Goal: Information Seeking & Learning: Learn about a topic

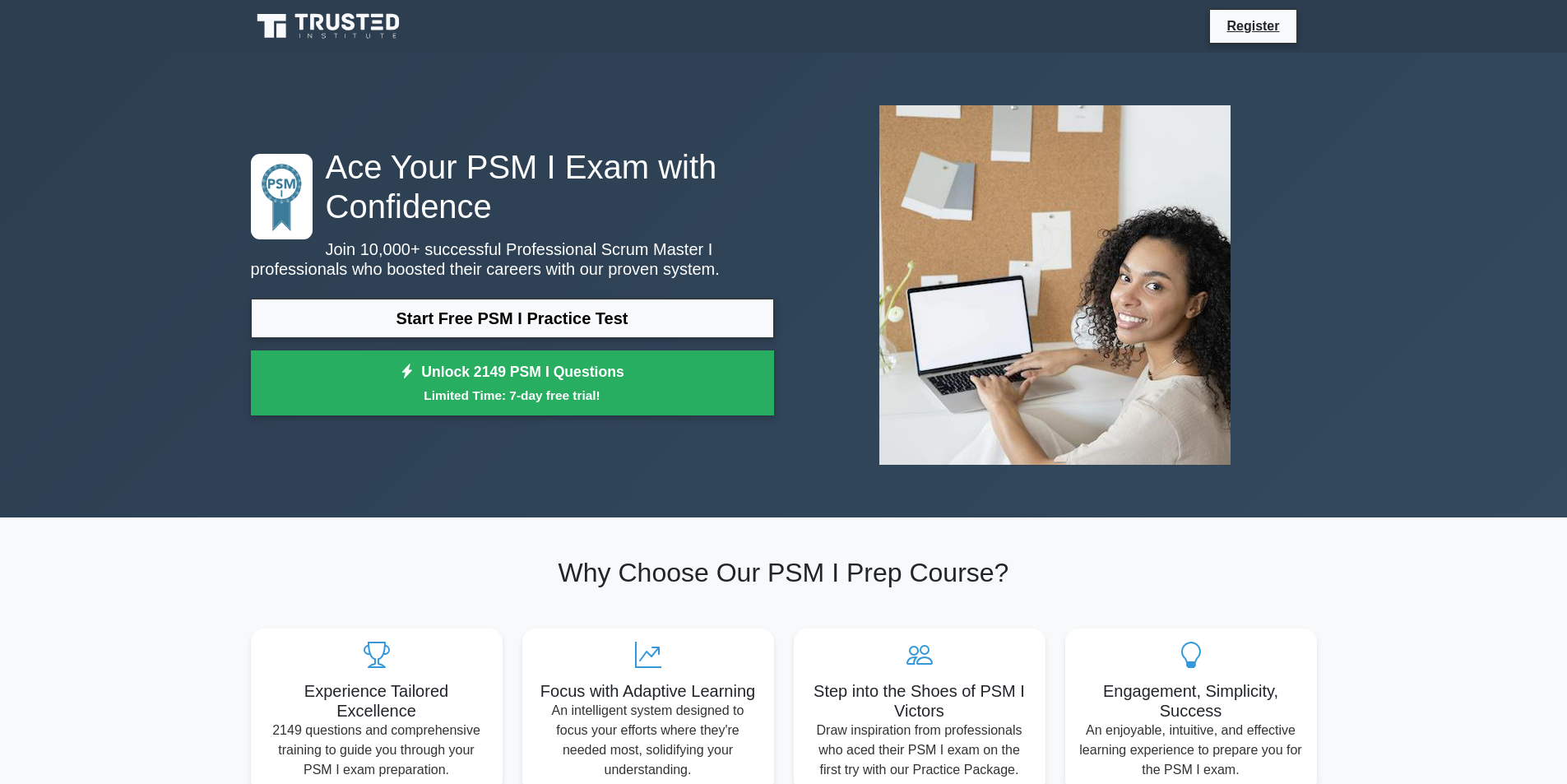
click at [495, 316] on link "Start Free PSM I Practice Test" at bounding box center [512, 317] width 523 height 39
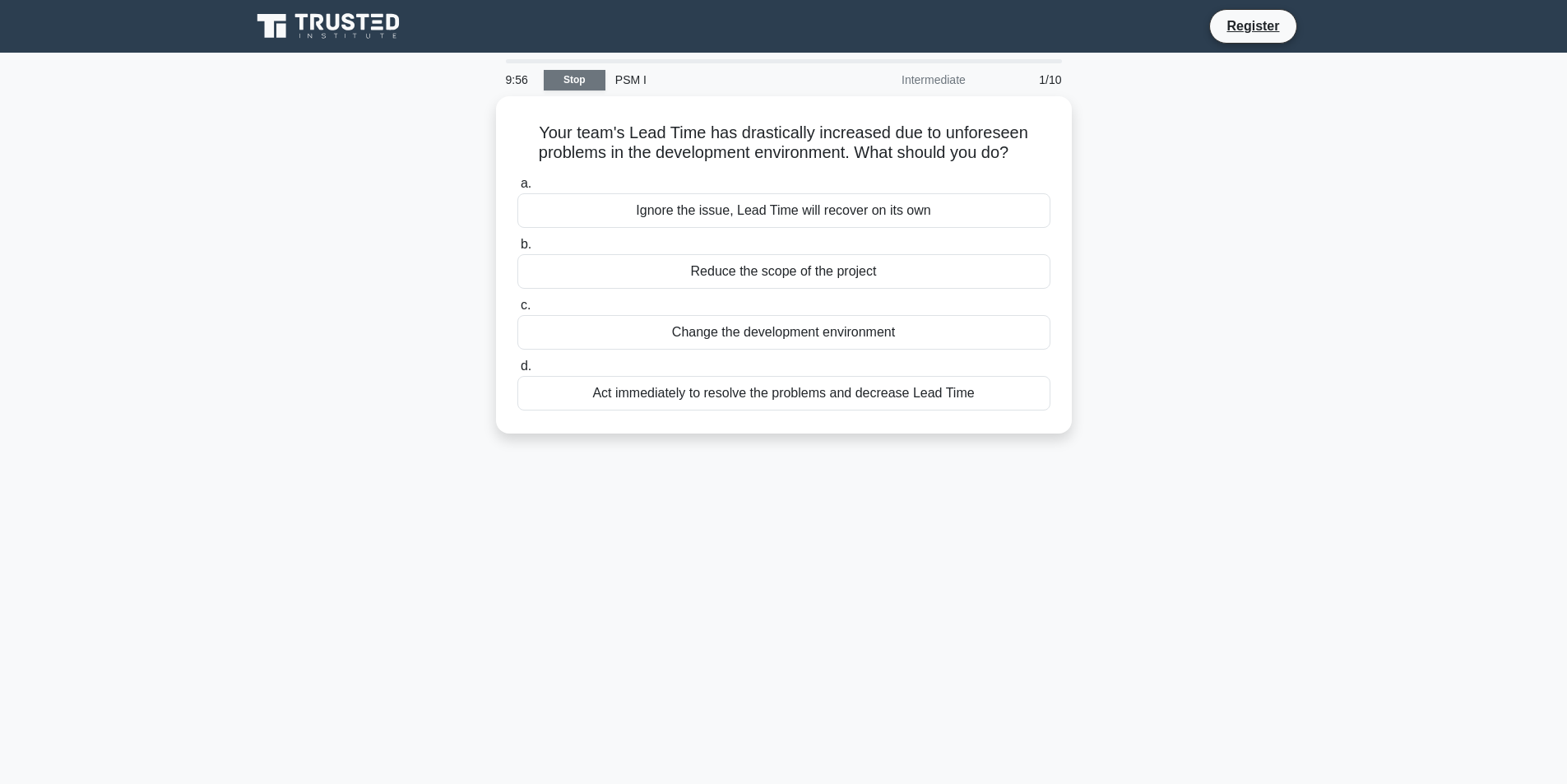
click at [573, 80] on link "Stop" at bounding box center [575, 80] width 62 height 21
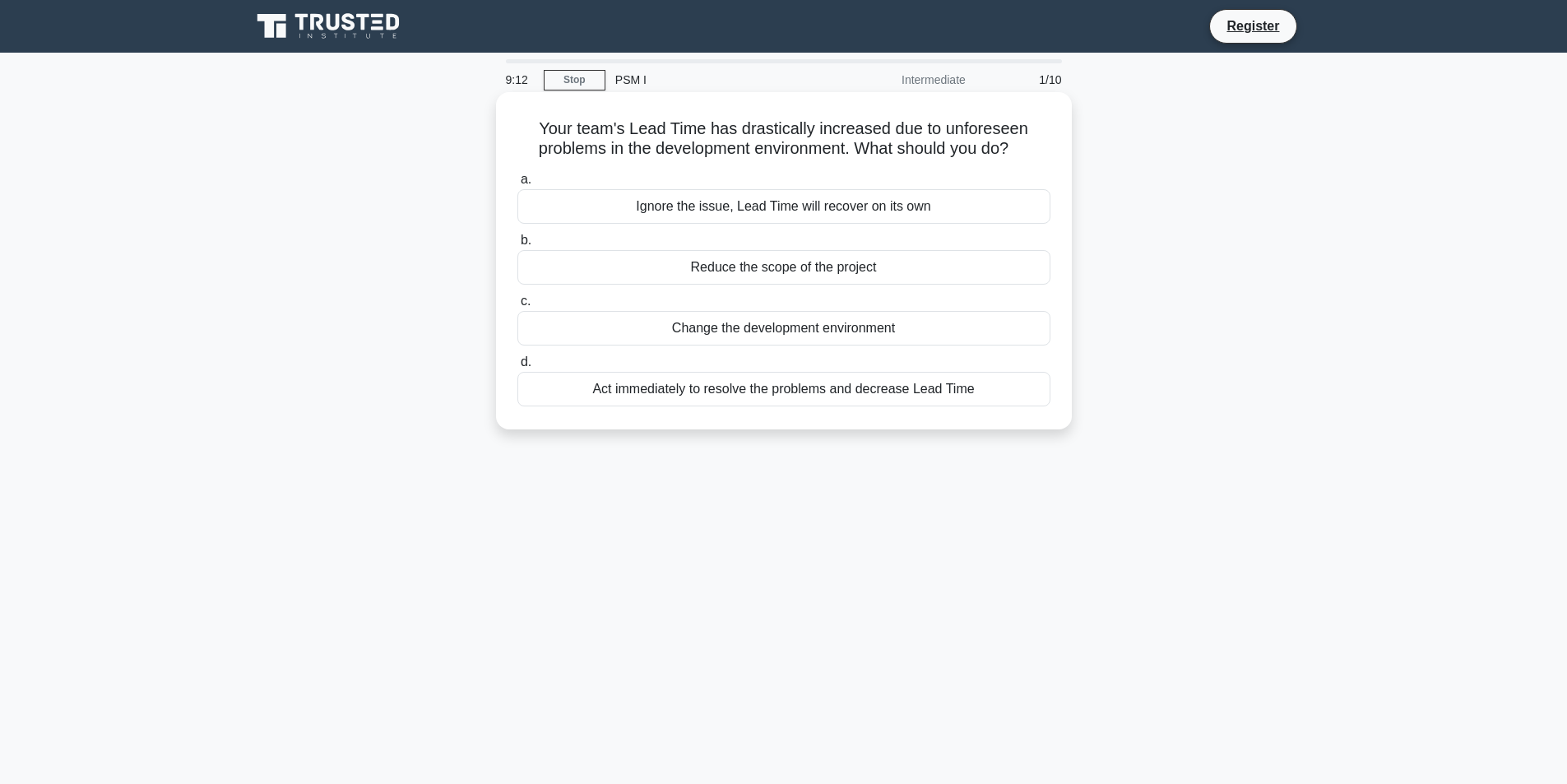
click at [611, 397] on div "Act immediately to resolve the problems and decrease Lead Time" at bounding box center [784, 389] width 533 height 34
click at [517, 368] on input "d. Act immediately to resolve the problems and decrease Lead Time" at bounding box center [517, 362] width 0 height 11
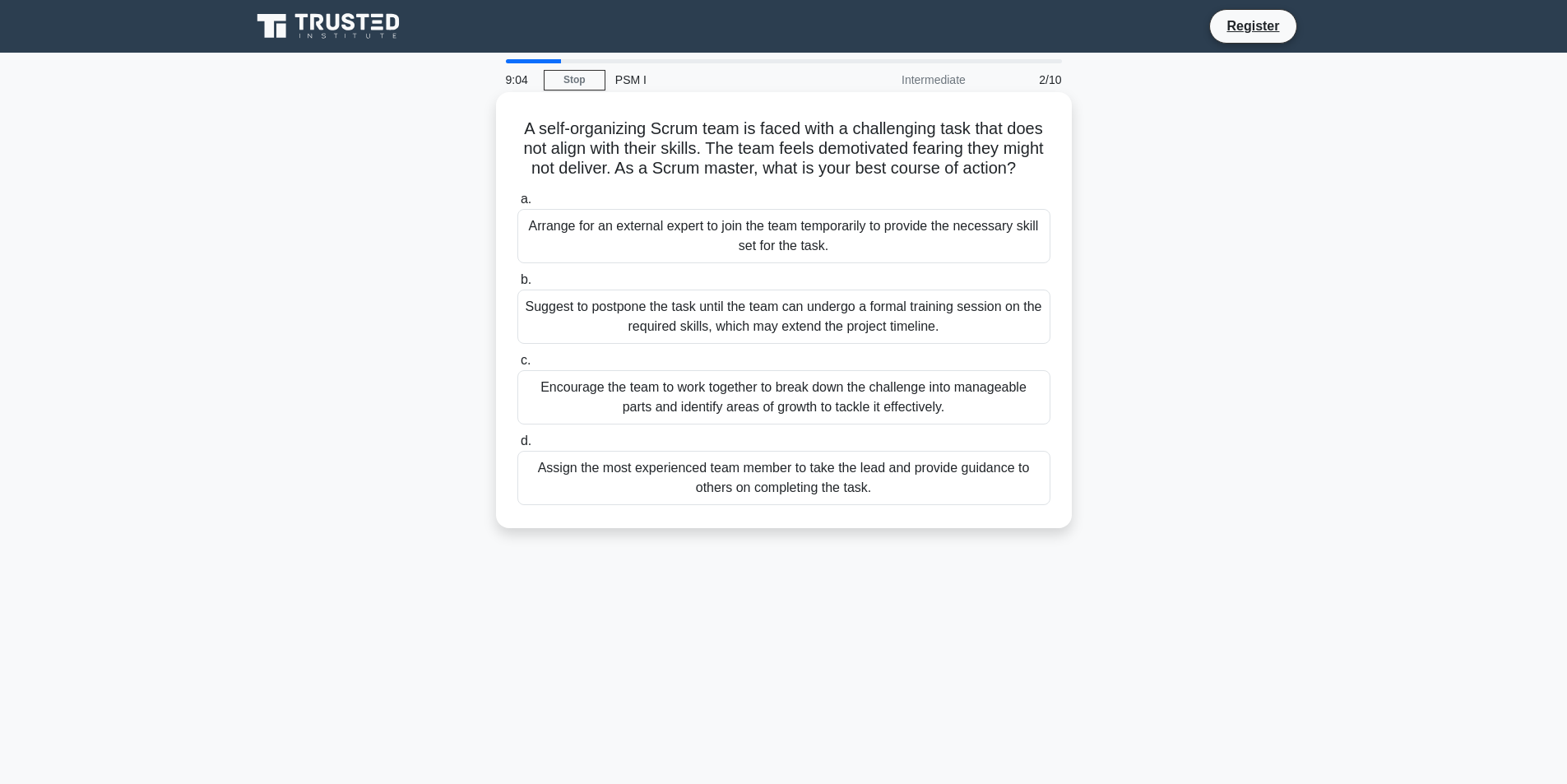
click at [545, 164] on h5 "A self-organizing Scrum team is faced with a challenging task that does not ali…" at bounding box center [784, 148] width 536 height 61
click at [619, 425] on div "Encourage the team to work together to break down the challenge into manageable…" at bounding box center [784, 397] width 533 height 54
click at [517, 366] on input "c. Encourage the team to work together to break down the challenge into managea…" at bounding box center [517, 360] width 0 height 11
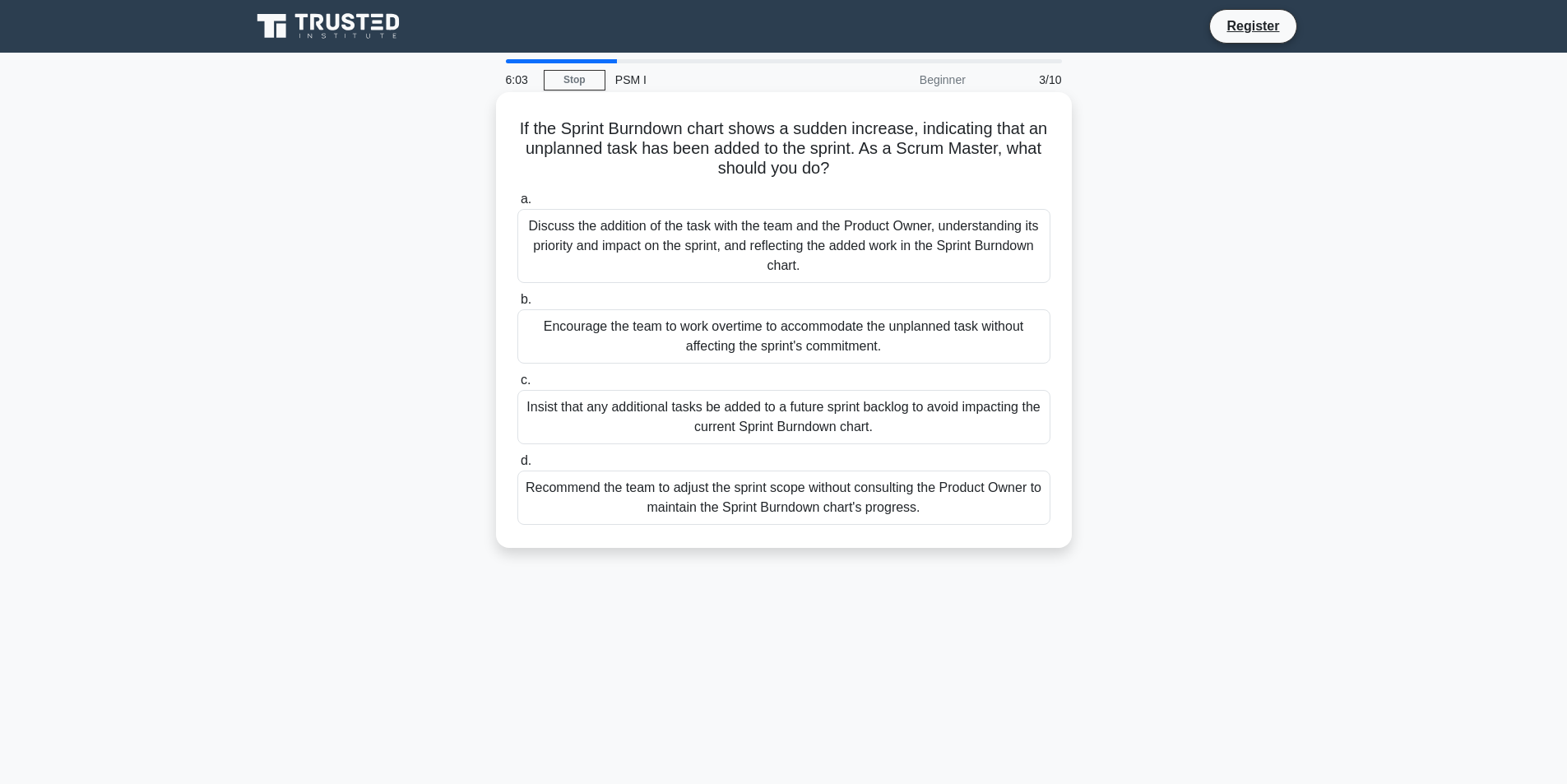
click at [659, 260] on div "Discuss the addition of the task with the team and the Product Owner, understan…" at bounding box center [784, 245] width 533 height 74
click at [517, 204] on input "a. Discuss the addition of the task with the team and the Product Owner, unders…" at bounding box center [517, 199] width 0 height 11
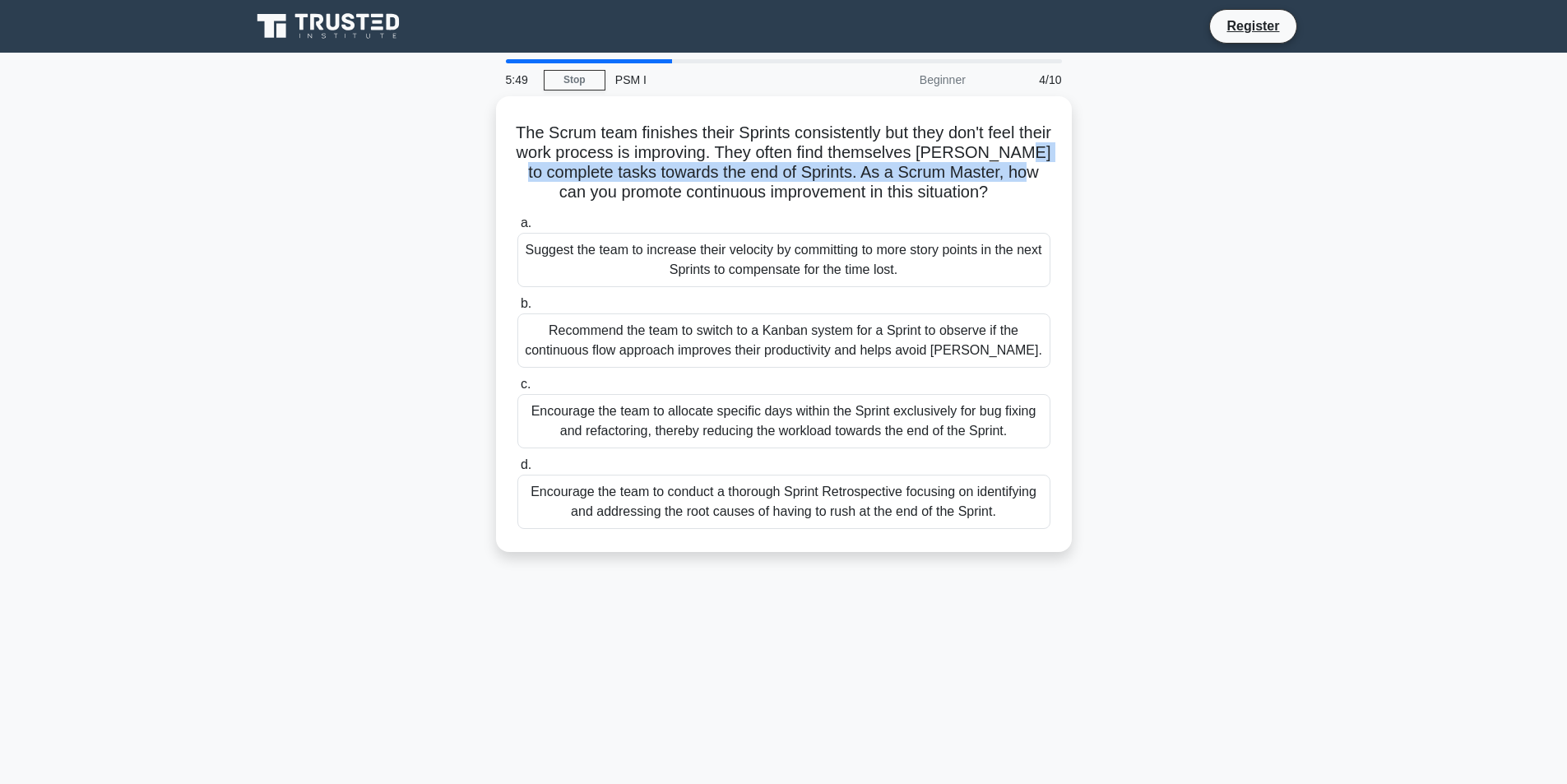
click at [478, 182] on div "The Scrum team finishes their Sprints consistently but they don't feel their wo…" at bounding box center [784, 333] width 1086 height 475
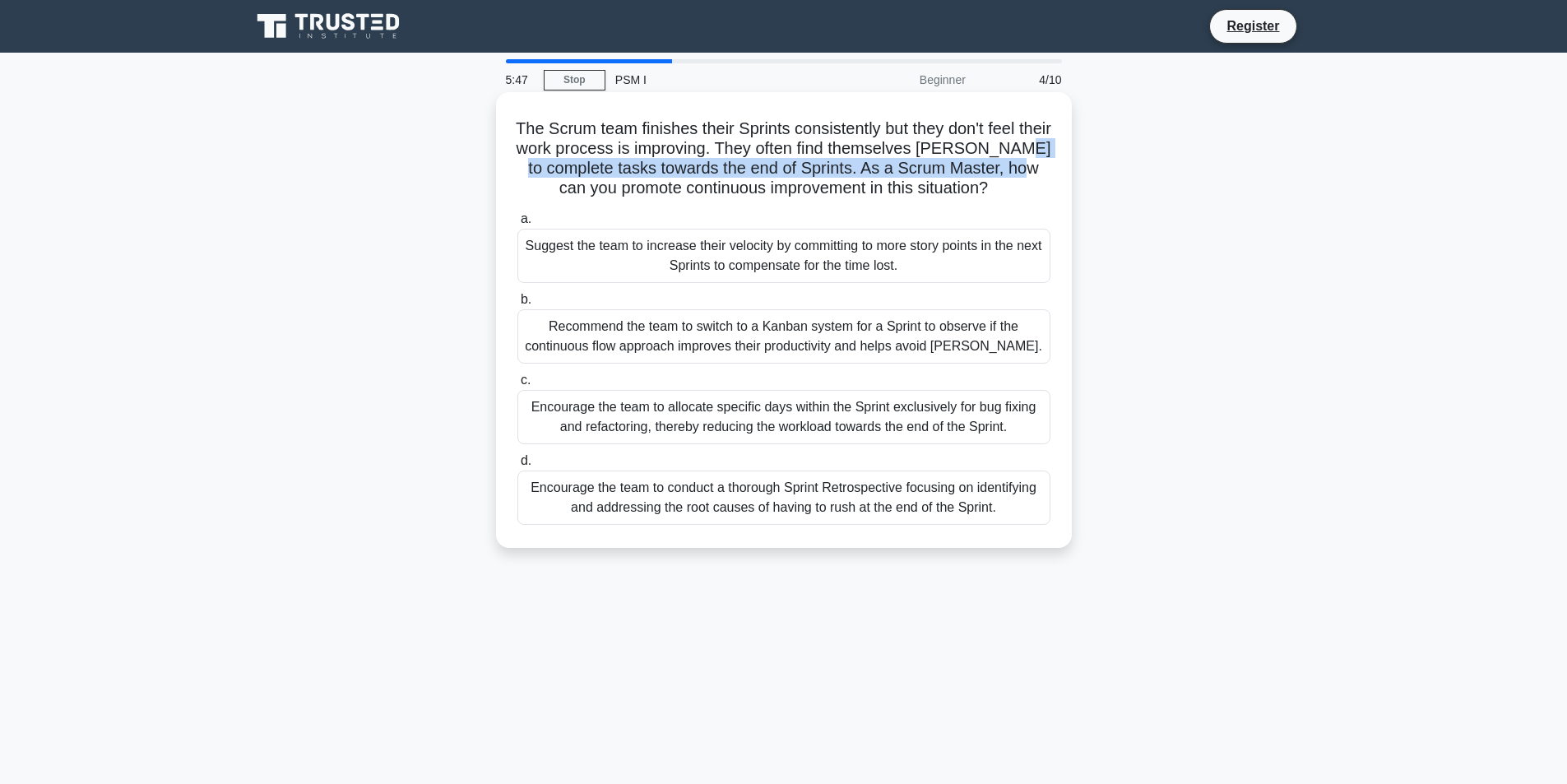
click at [556, 169] on h5 "The Scrum team finishes their Sprints consistently but they don't feel their wo…" at bounding box center [784, 158] width 536 height 80
click at [560, 494] on div "Encourage the team to conduct a thorough Sprint Retrospective focusing on ident…" at bounding box center [784, 498] width 533 height 54
click at [517, 467] on input "d. Encourage the team to conduct a thorough Sprint Retrospective focusing on id…" at bounding box center [517, 461] width 0 height 11
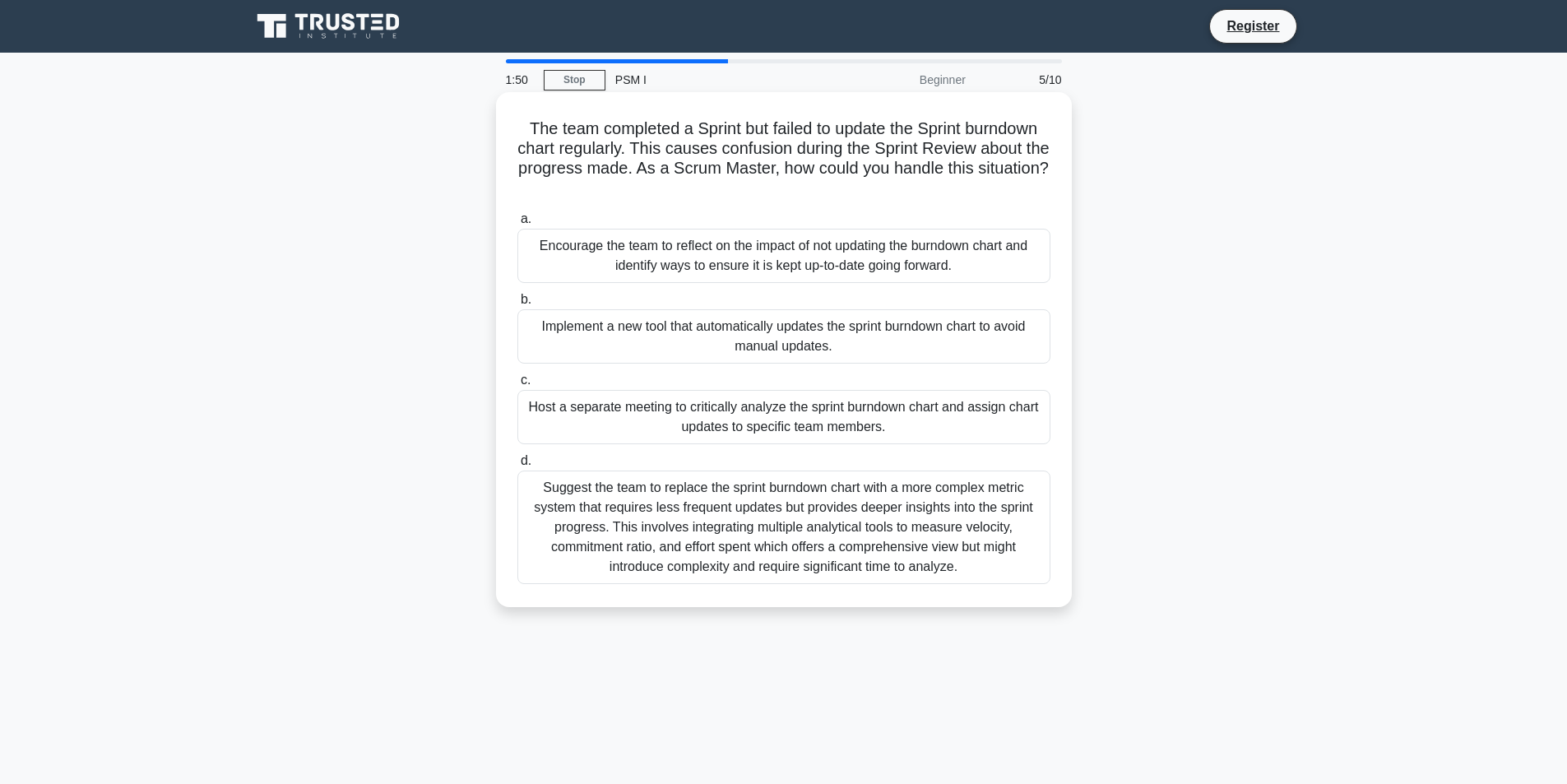
click at [827, 266] on div "Encourage the team to reflect on the impact of not updating the burndown chart …" at bounding box center [784, 255] width 533 height 54
click at [517, 224] on input "a. Encourage the team to reflect on the impact of not updating the burndown cha…" at bounding box center [517, 219] width 0 height 11
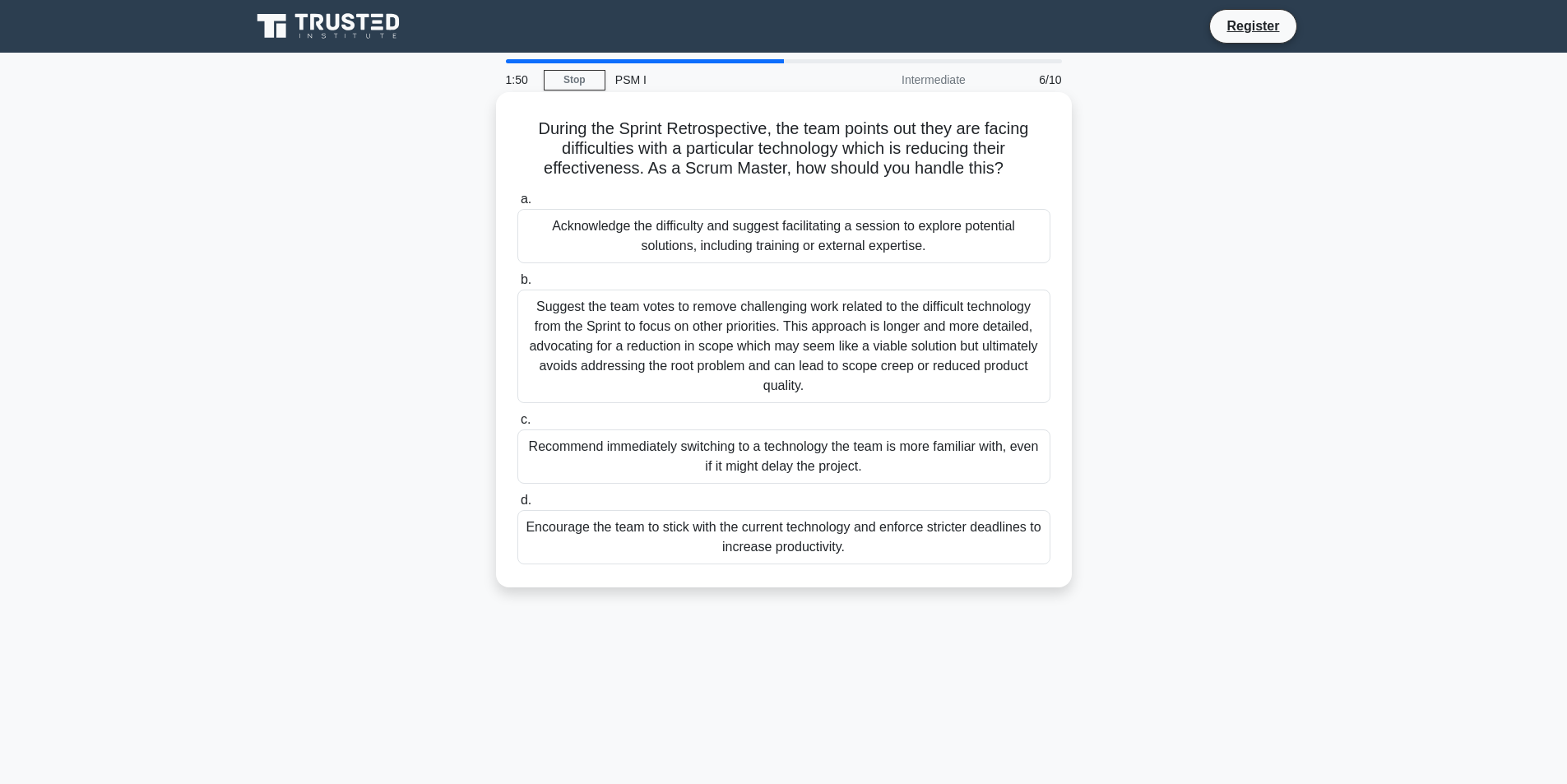
click at [832, 349] on div "Suggest the team votes to remove challenging work related to the difficult tech…" at bounding box center [784, 346] width 533 height 113
click at [517, 286] on input "b. Suggest the team votes to remove challenging work related to the difficult t…" at bounding box center [517, 280] width 0 height 11
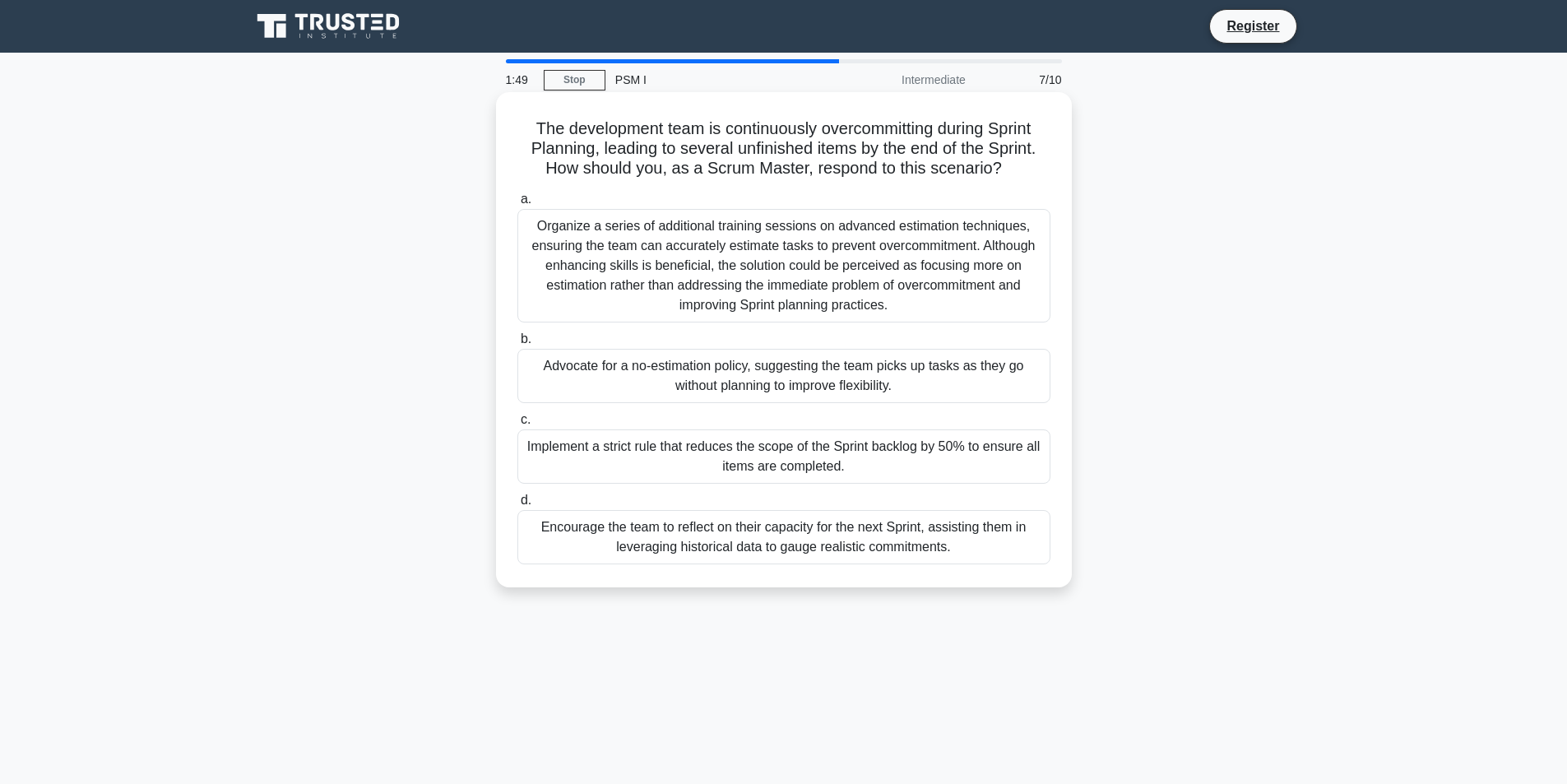
click at [862, 395] on div "Advocate for a no-estimation policy, suggesting the team picks up tasks as they…" at bounding box center [784, 375] width 533 height 54
click at [517, 344] on input "b. Advocate for a no-estimation policy, suggesting the team picks up tasks as t…" at bounding box center [517, 339] width 0 height 11
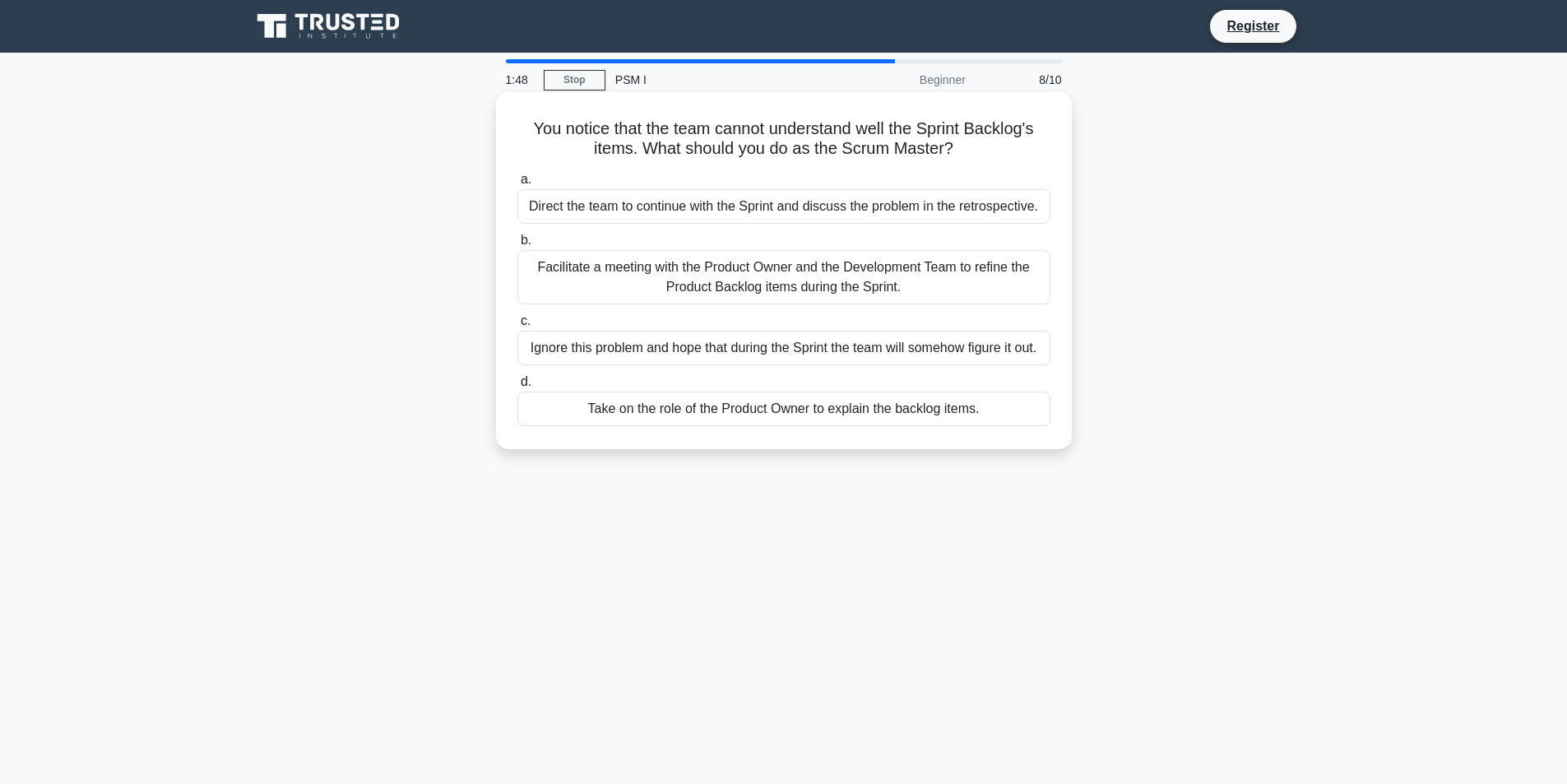
click at [880, 415] on div "Take on the role of the Product Owner to explain the backlog items." at bounding box center [784, 408] width 533 height 34
click at [517, 387] on input "d. Take on the role of the Product Owner to explain the backlog items." at bounding box center [517, 382] width 0 height 11
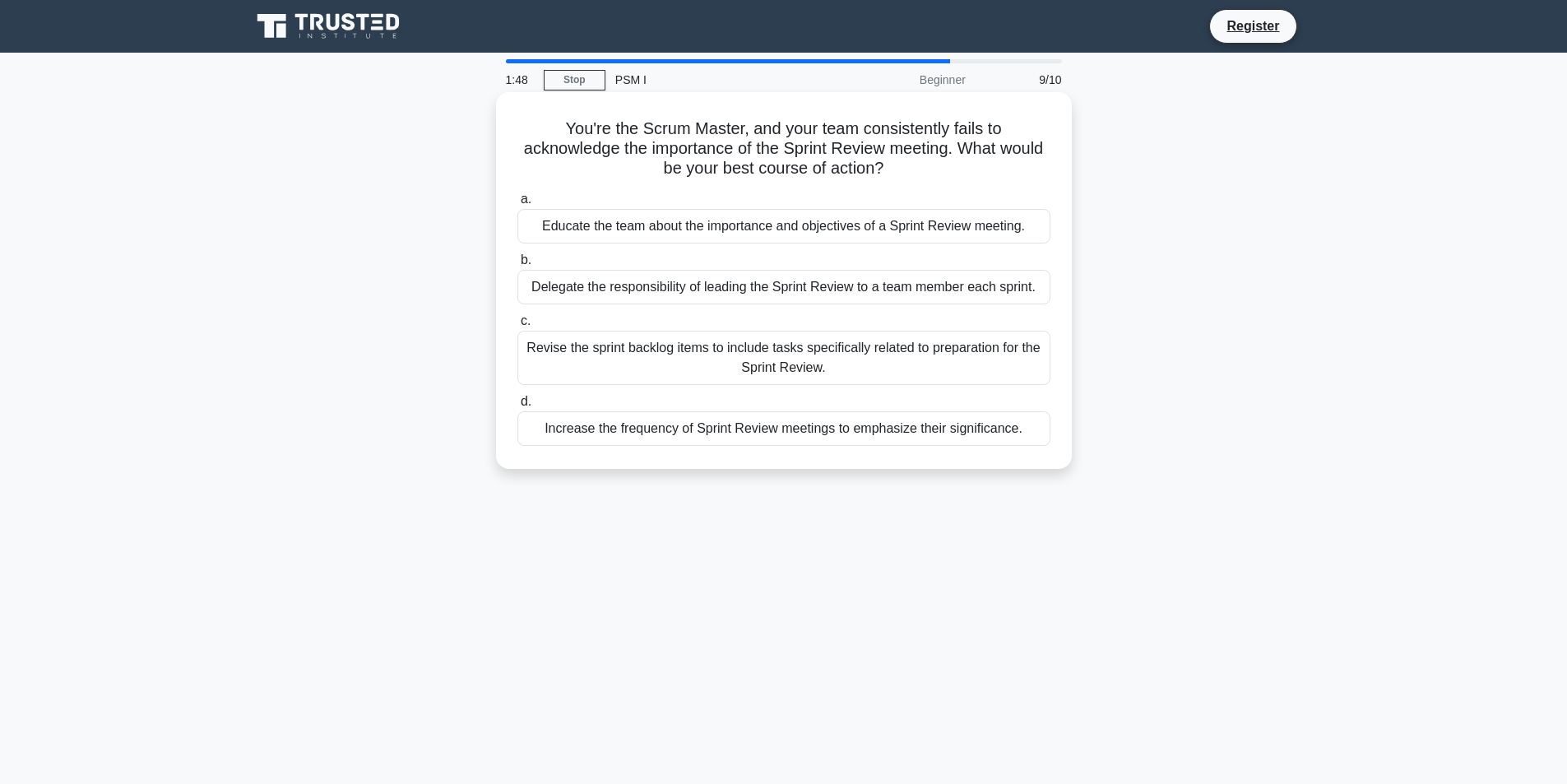
click at [880, 415] on div "Increase the frequency of Sprint Review meetings to emphasize their significanc…" at bounding box center [784, 428] width 533 height 34
click at [517, 407] on input "d. Increase the frequency of Sprint Review meetings to emphasize their signific…" at bounding box center [517, 401] width 0 height 11
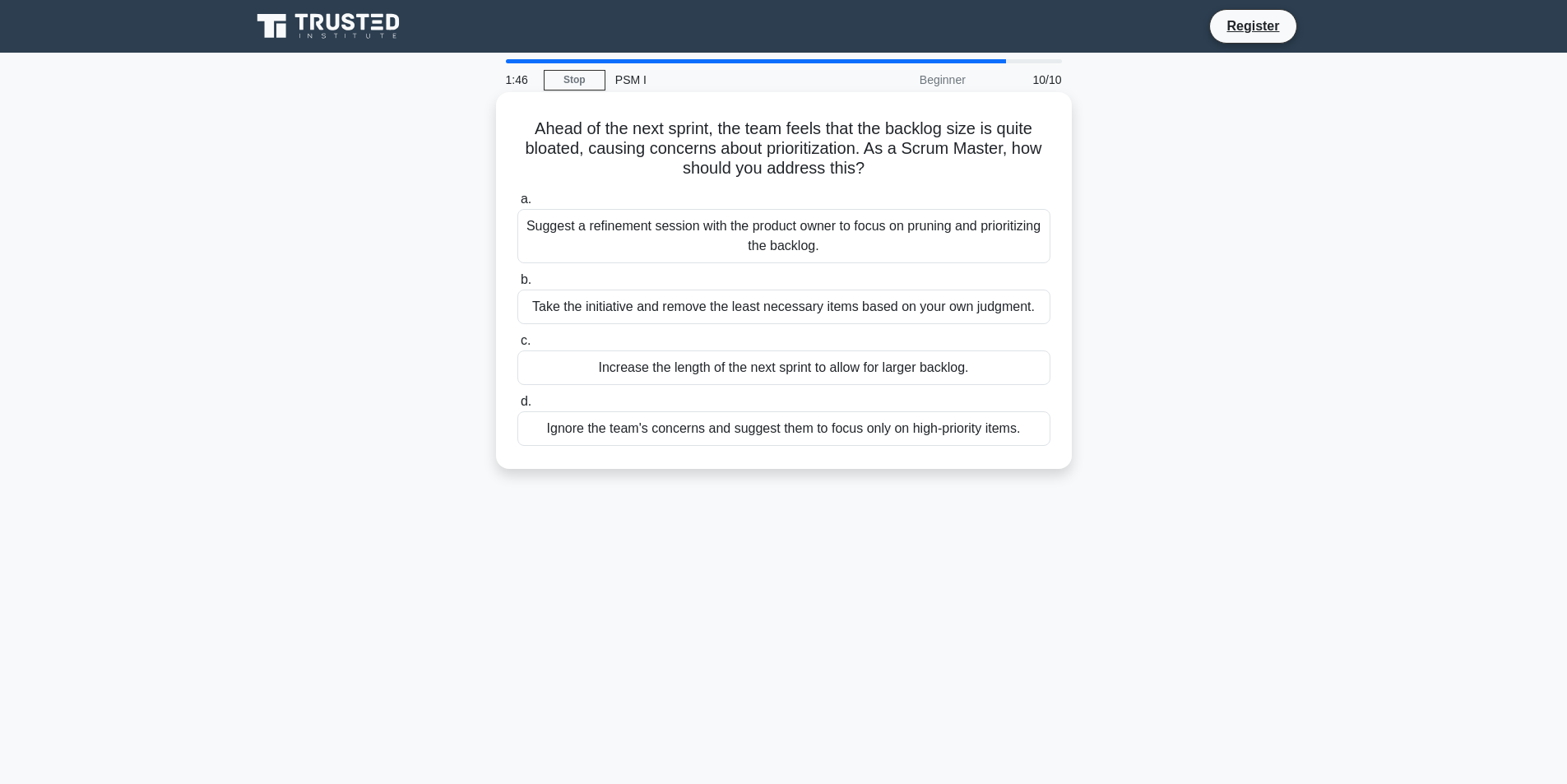
drag, startPoint x: 880, startPoint y: 415, endPoint x: 875, endPoint y: 426, distance: 12.1
click at [875, 426] on div "Ignore the team's concerns and suggest them to focus only on high-priority item…" at bounding box center [784, 428] width 533 height 34
click at [517, 407] on input "d. Ignore the team's concerns and suggest them to focus only on high-priority i…" at bounding box center [517, 401] width 0 height 11
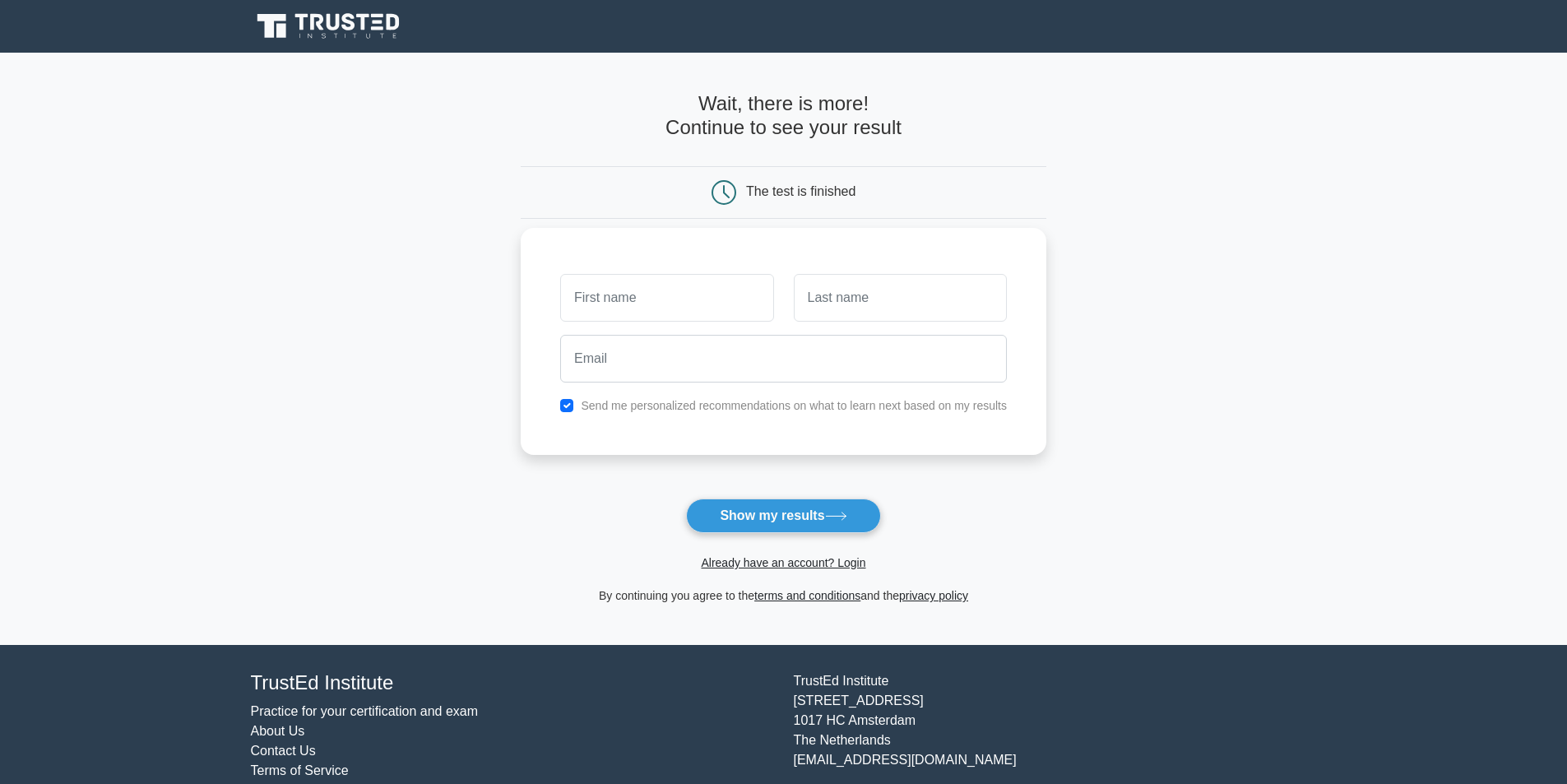
click at [605, 293] on input "text" at bounding box center [667, 297] width 213 height 48
type input "Hamza"
click at [828, 322] on div at bounding box center [901, 297] width 233 height 61
click at [851, 297] on input "text" at bounding box center [900, 297] width 213 height 48
type input "Brinsi"
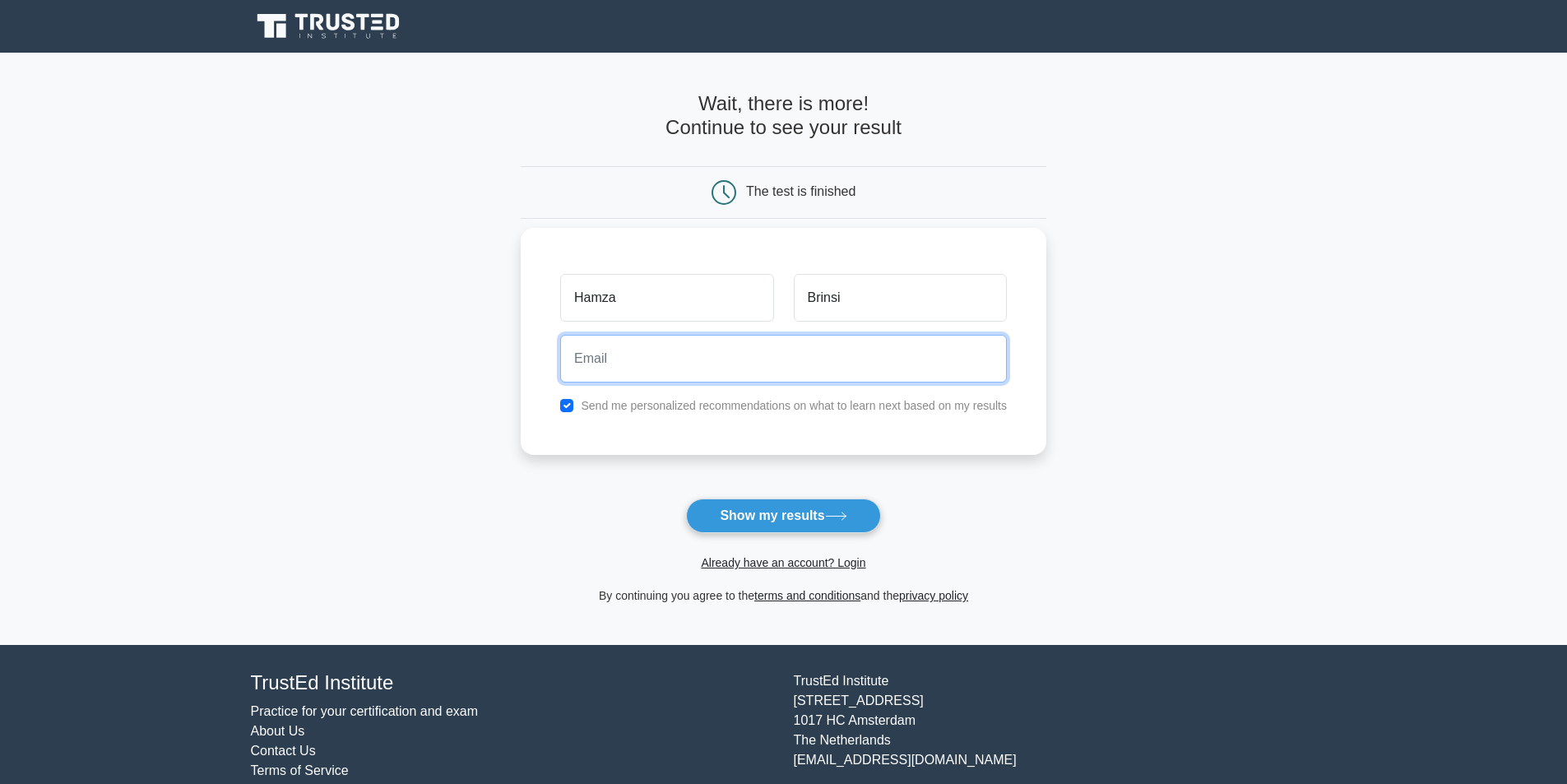
click at [742, 374] on input "email" at bounding box center [784, 358] width 447 height 48
type input "brinsi.hamza.pro@gmail.com"
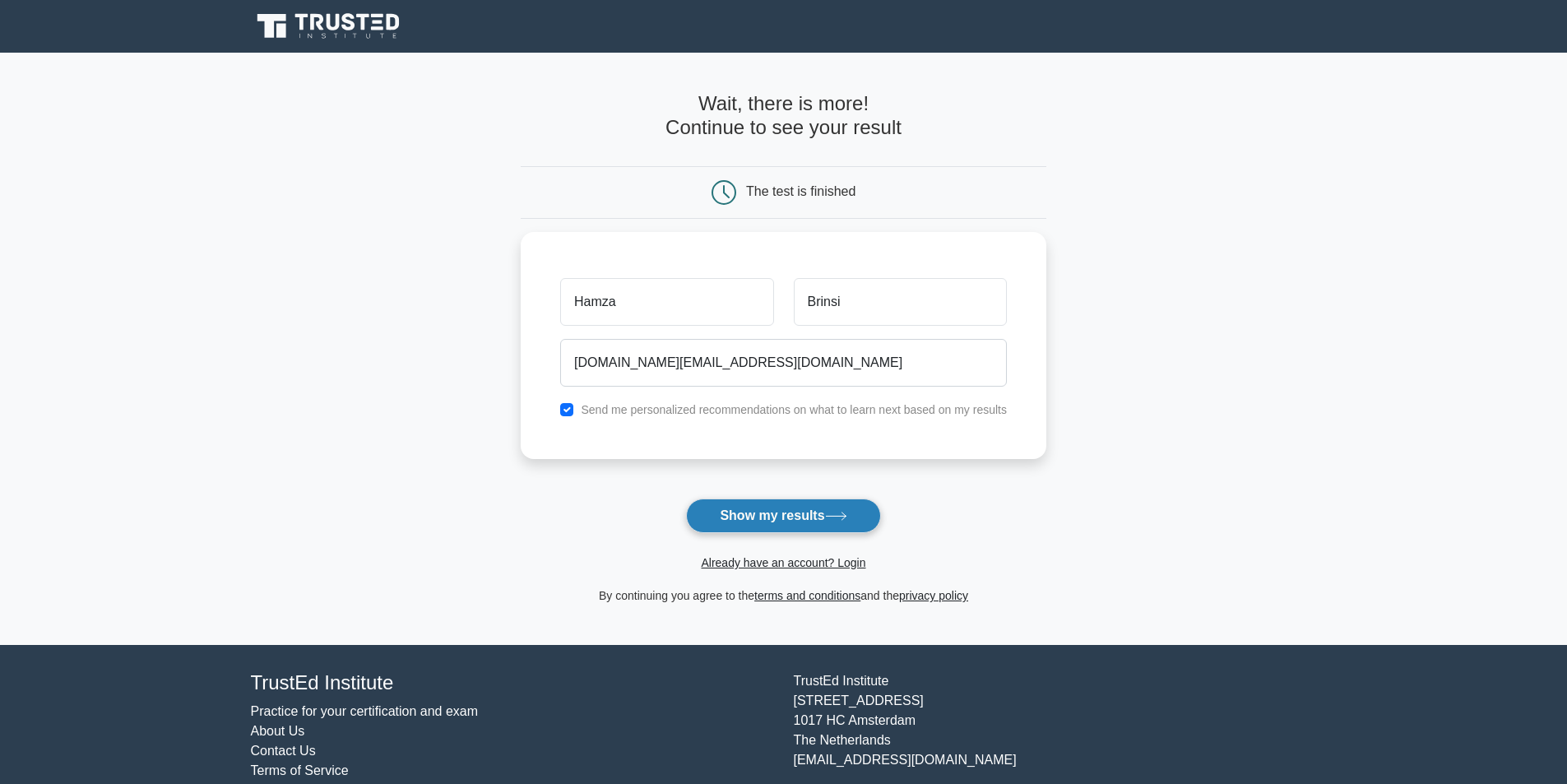
click at [825, 524] on button "Show my results" at bounding box center [784, 515] width 194 height 34
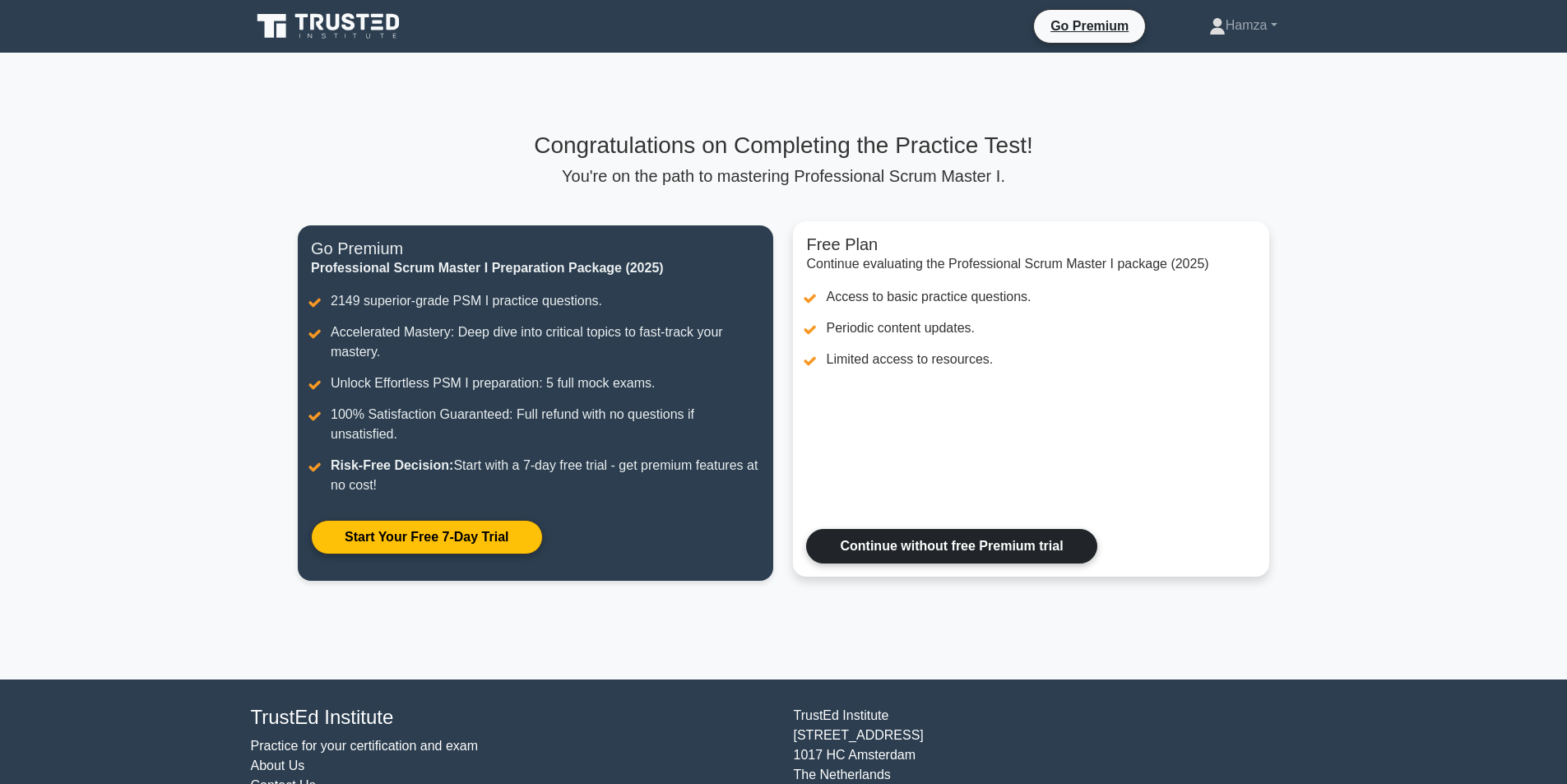
click at [978, 539] on link "Continue without free Premium trial" at bounding box center [951, 545] width 291 height 34
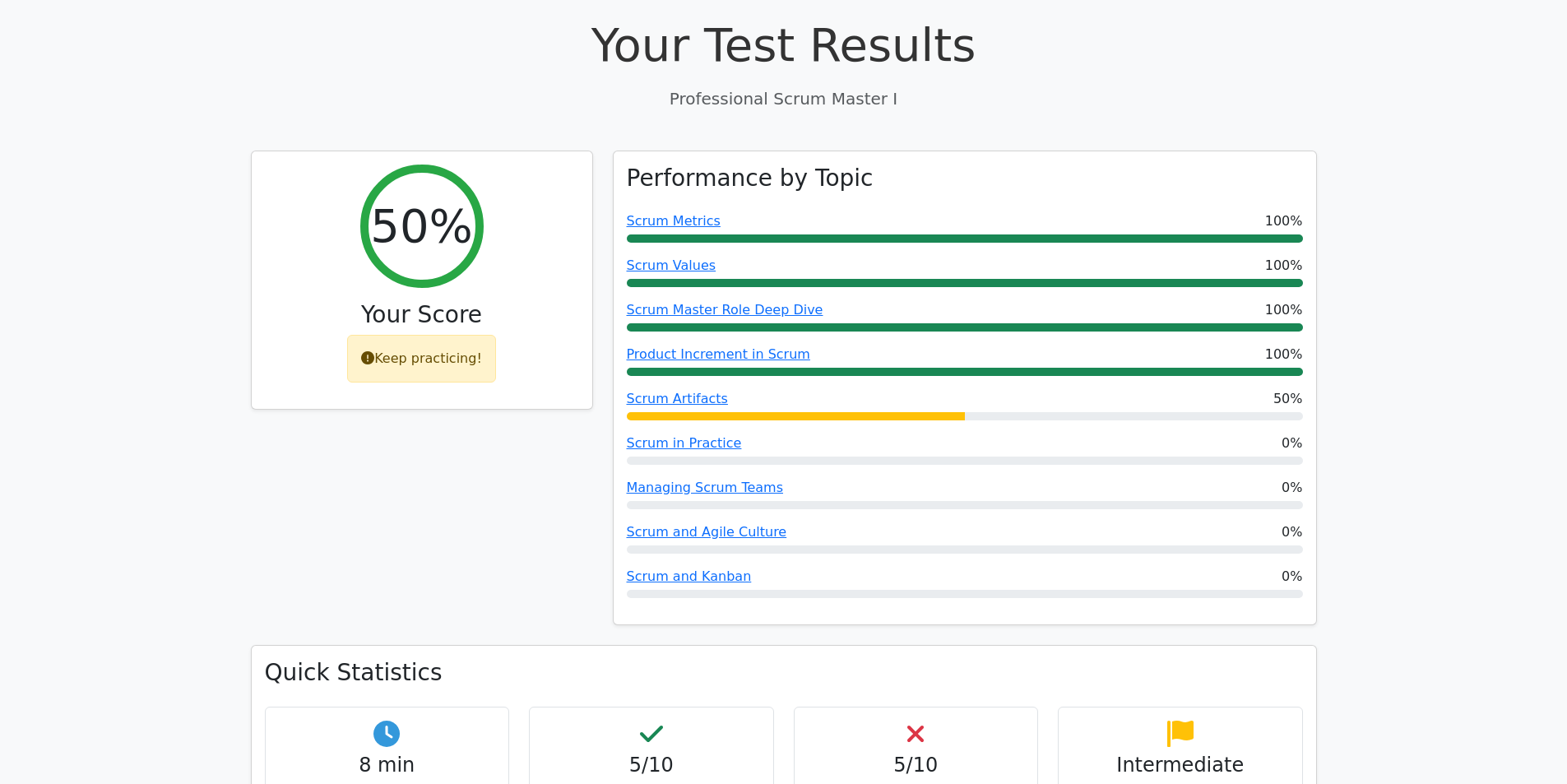
scroll to position [571, 0]
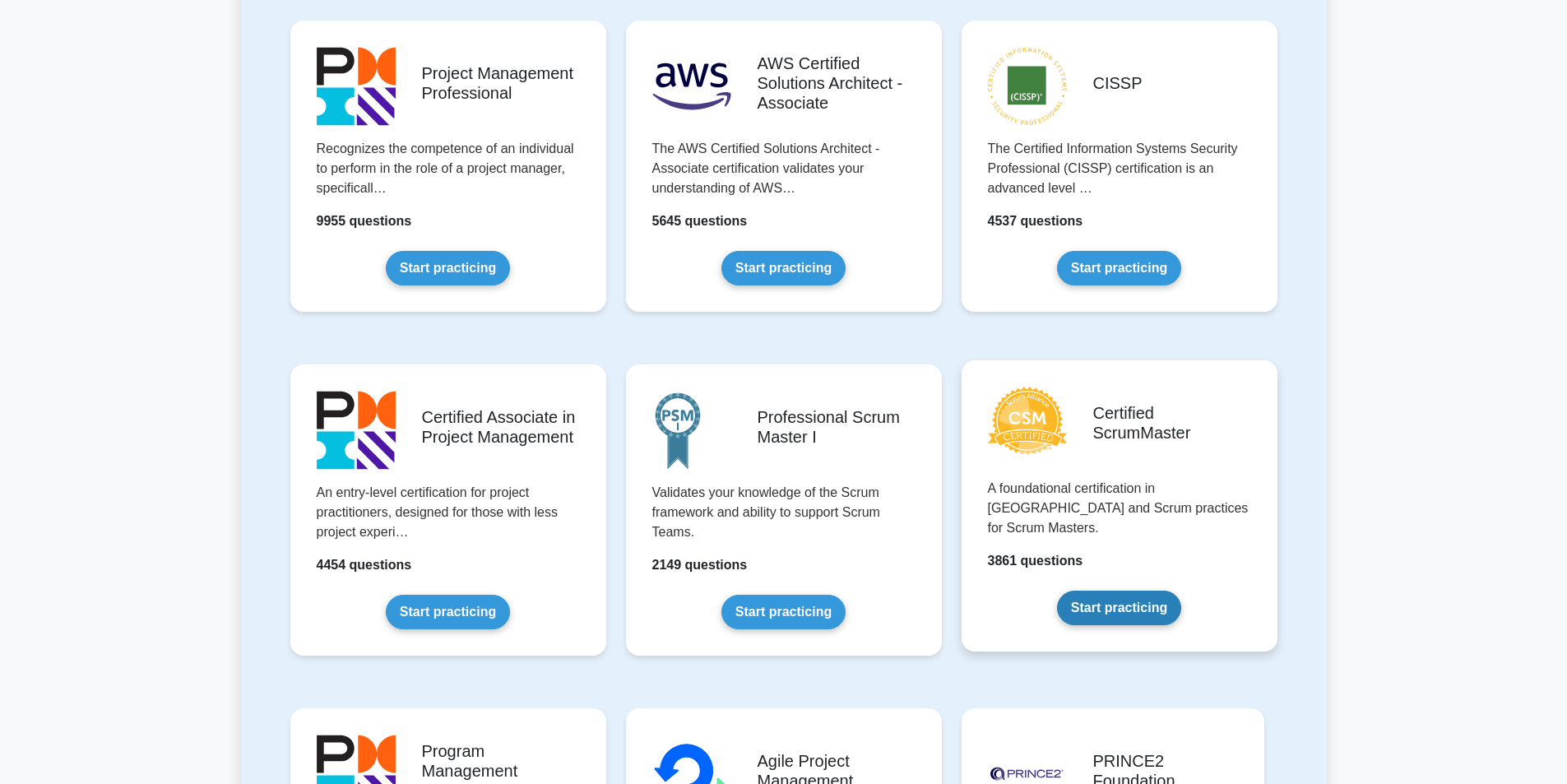
scroll to position [425, 0]
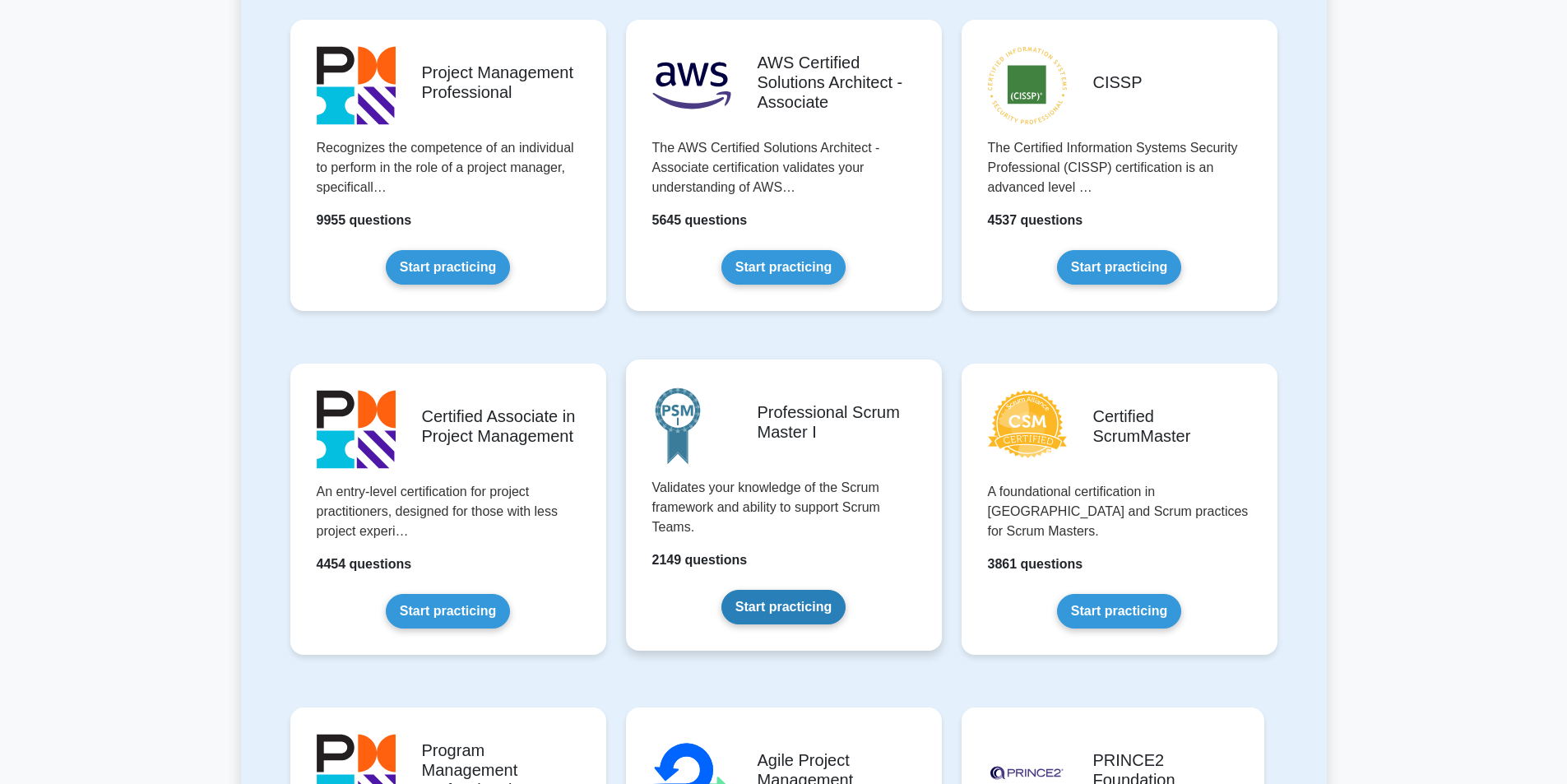
click at [795, 604] on link "Start practicing" at bounding box center [784, 606] width 124 height 34
